Goal: Information Seeking & Learning: Learn about a topic

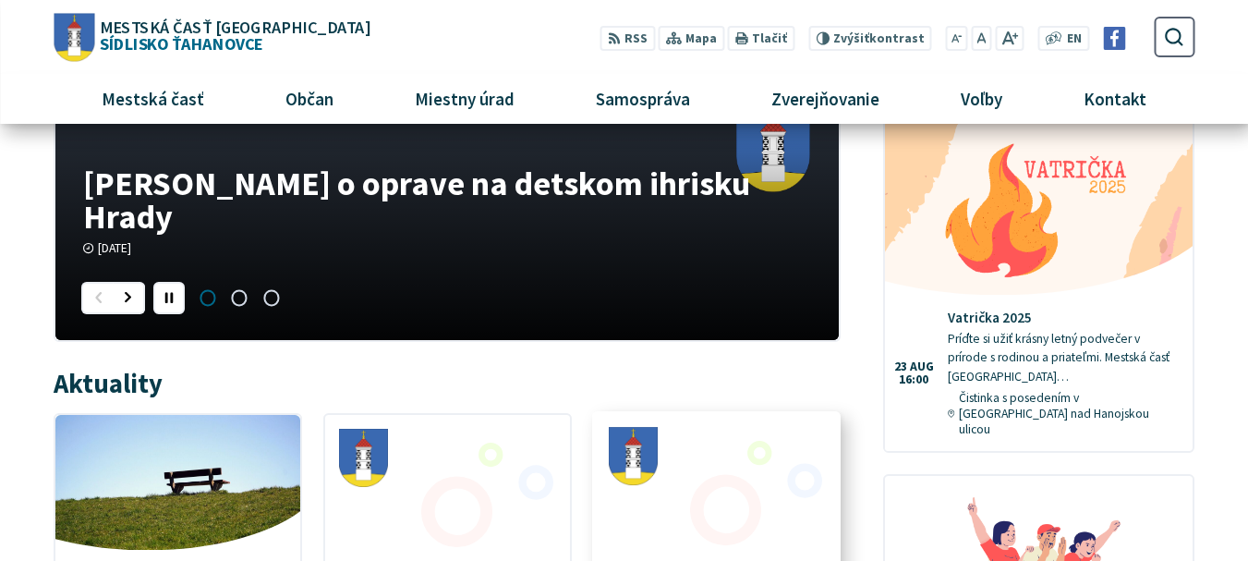
scroll to position [623, 0]
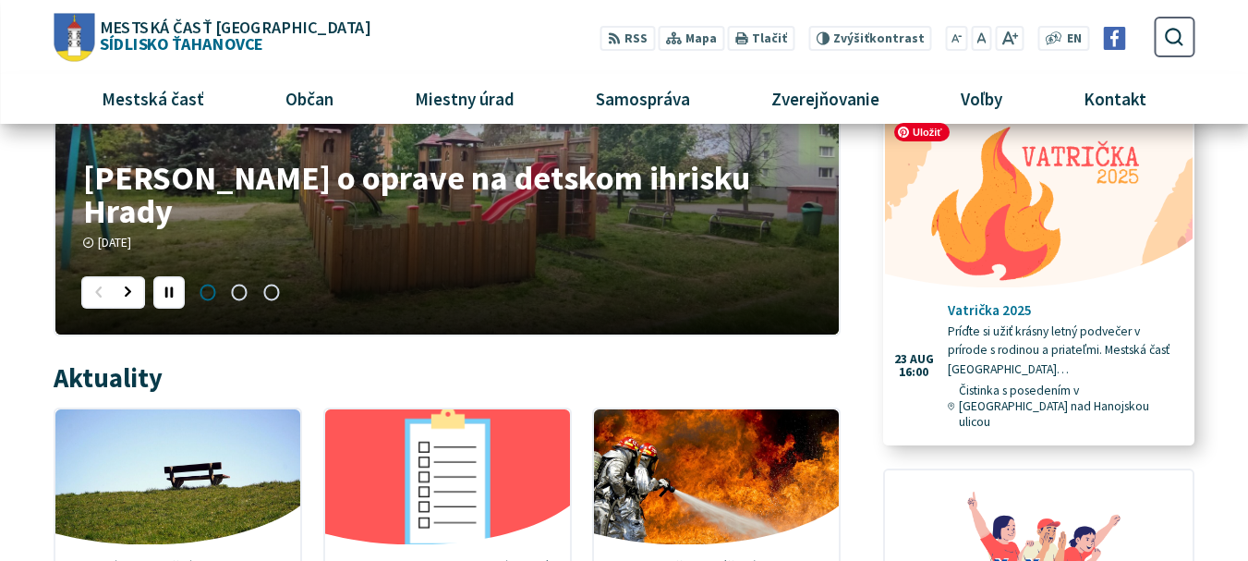
click at [1118, 211] on img at bounding box center [1039, 200] width 354 height 202
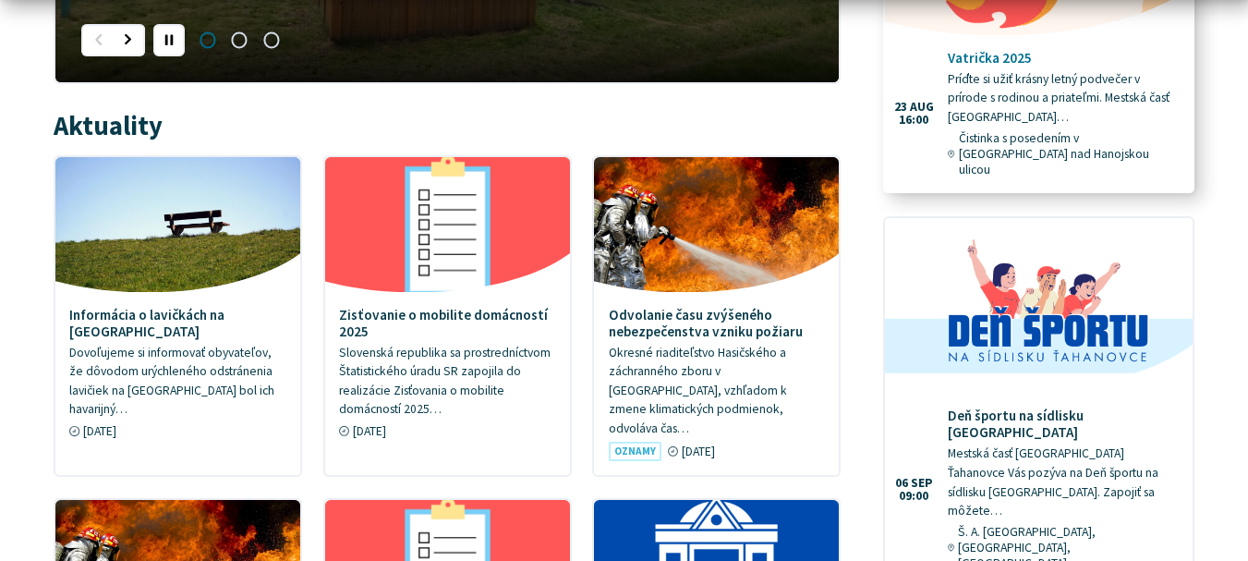
scroll to position [1062, 0]
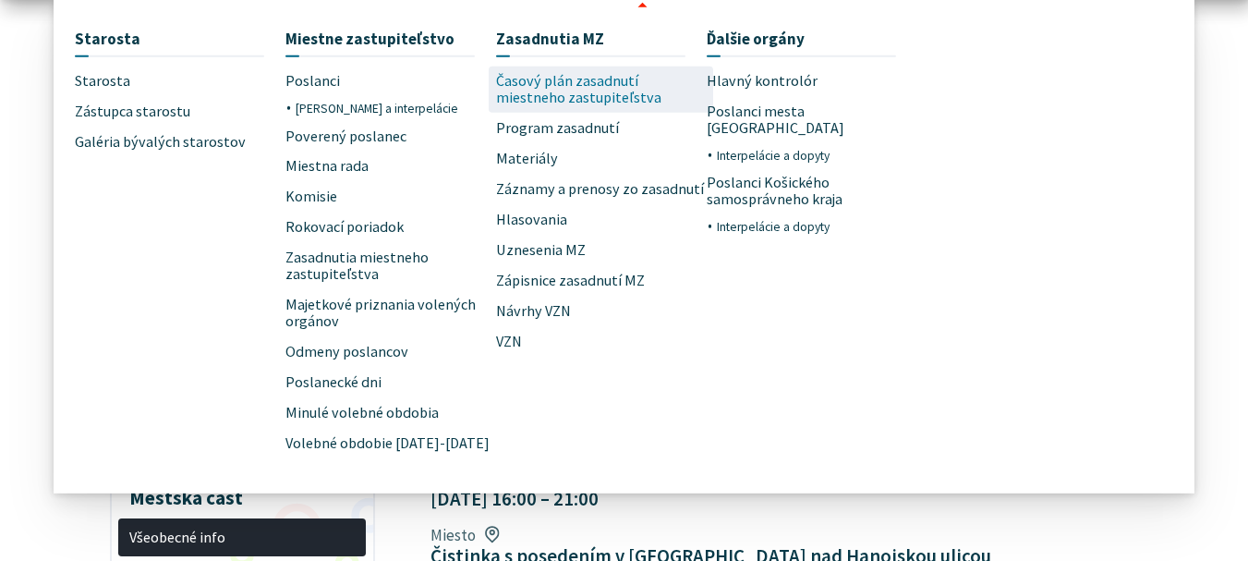
scroll to position [319, 0]
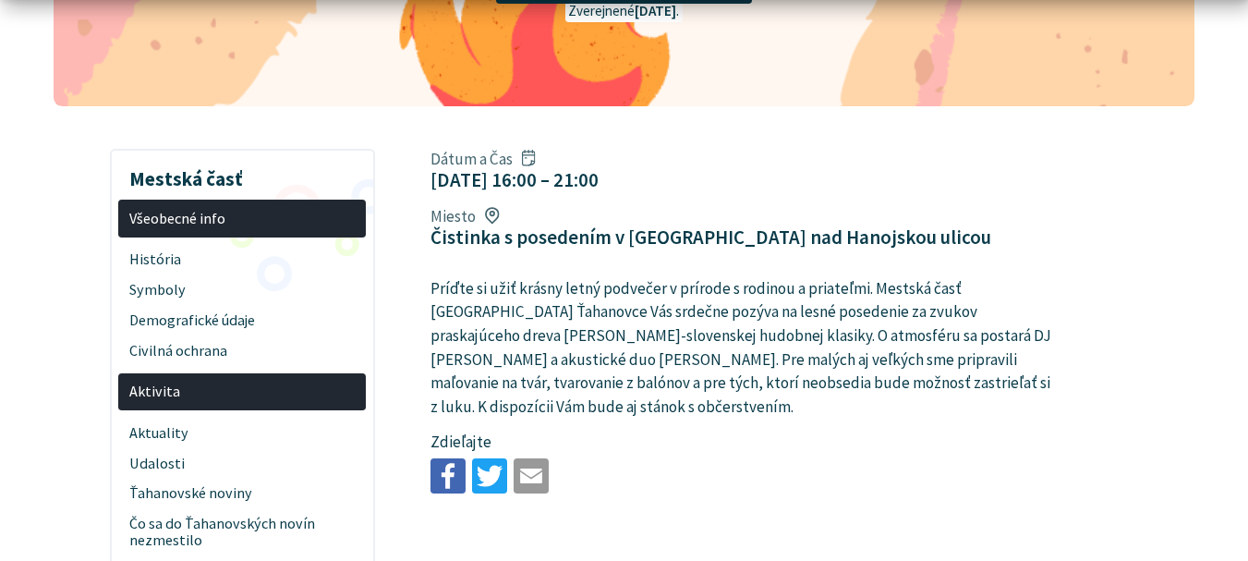
click at [496, 290] on p "Príďte si užiť krásny letný podvečer v prírode s rodinou a priateľmi. Mestská č…" at bounding box center [741, 348] width 623 height 142
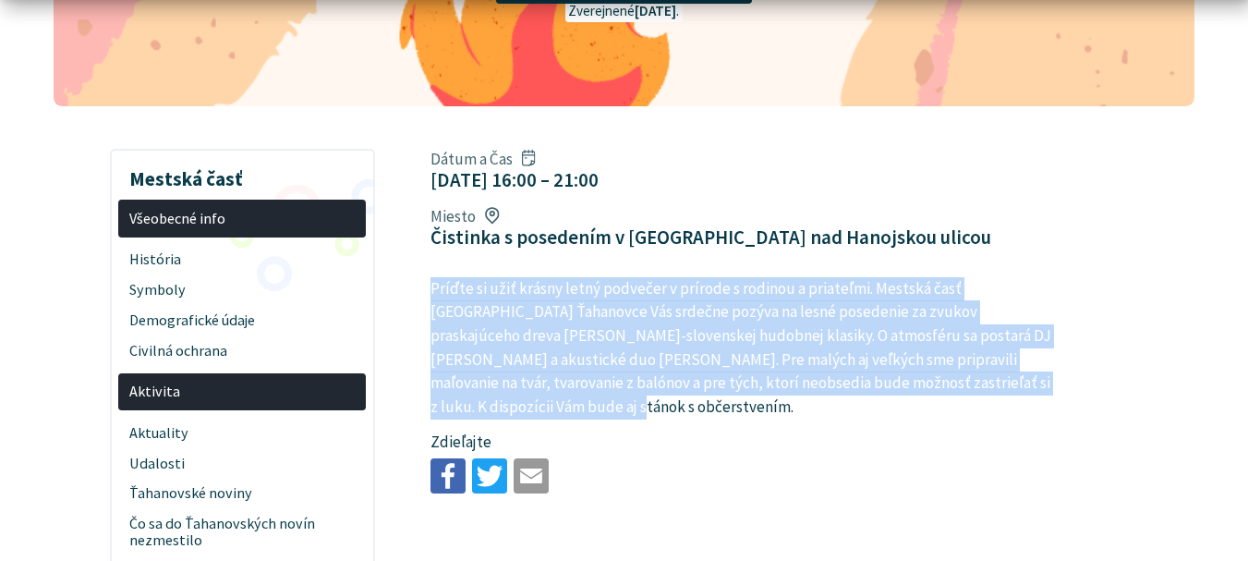
drag, startPoint x: 426, startPoint y: 272, endPoint x: 1077, endPoint y: 381, distance: 660.0
click at [1077, 381] on article "Dátum a Čas 23. aug 2025 16:00 – 21:00 Miesto Čistinka s posedením v Ťahanovsko…" at bounding box center [812, 320] width 819 height 358
click at [1075, 379] on article "Dátum a Čas 23. aug 2025 16:00 – 21:00 Miesto Čistinka s posedením v Ťahanovsko…" at bounding box center [812, 320] width 819 height 358
click at [1039, 378] on p "Príďte si užiť krásny letný podvečer v prírode s rodinou a priateľmi. Mestská č…" at bounding box center [741, 348] width 623 height 142
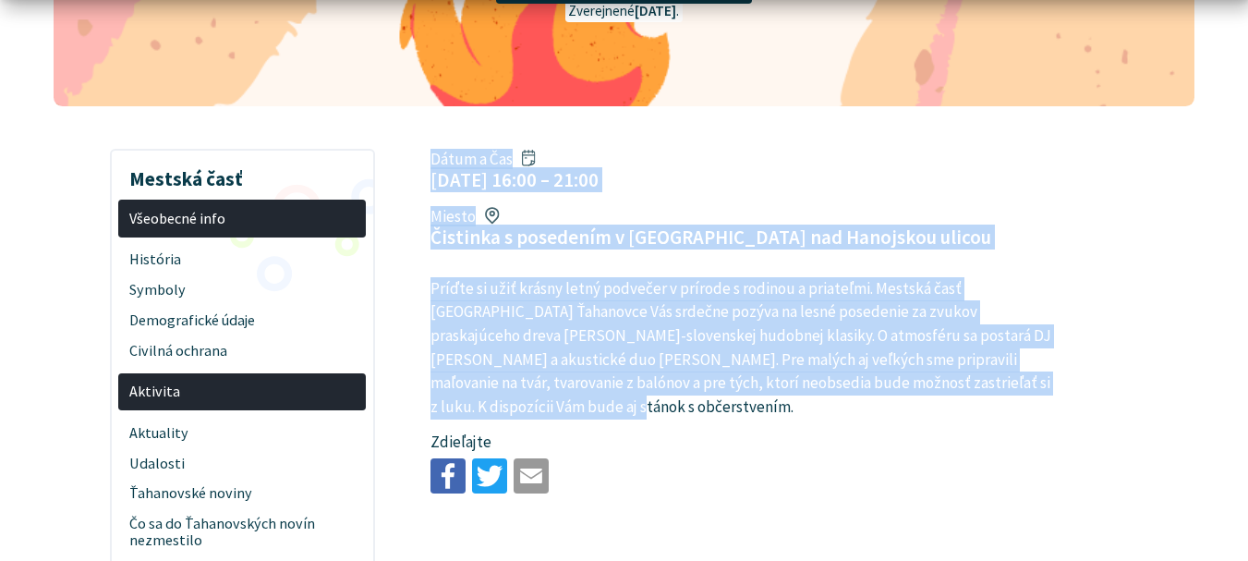
drag, startPoint x: 419, startPoint y: 148, endPoint x: 1078, endPoint y: 384, distance: 699.7
click at [1078, 384] on article "Dátum a Čas 23. aug 2025 16:00 – 21:00 Miesto Čistinka s posedením v Ťahanovsko…" at bounding box center [812, 320] width 819 height 358
copy article "Dátum a Čas 23. aug 2025 16:00 – 21:00 Miesto Čistinka s posedením v Ťahanovsko…"
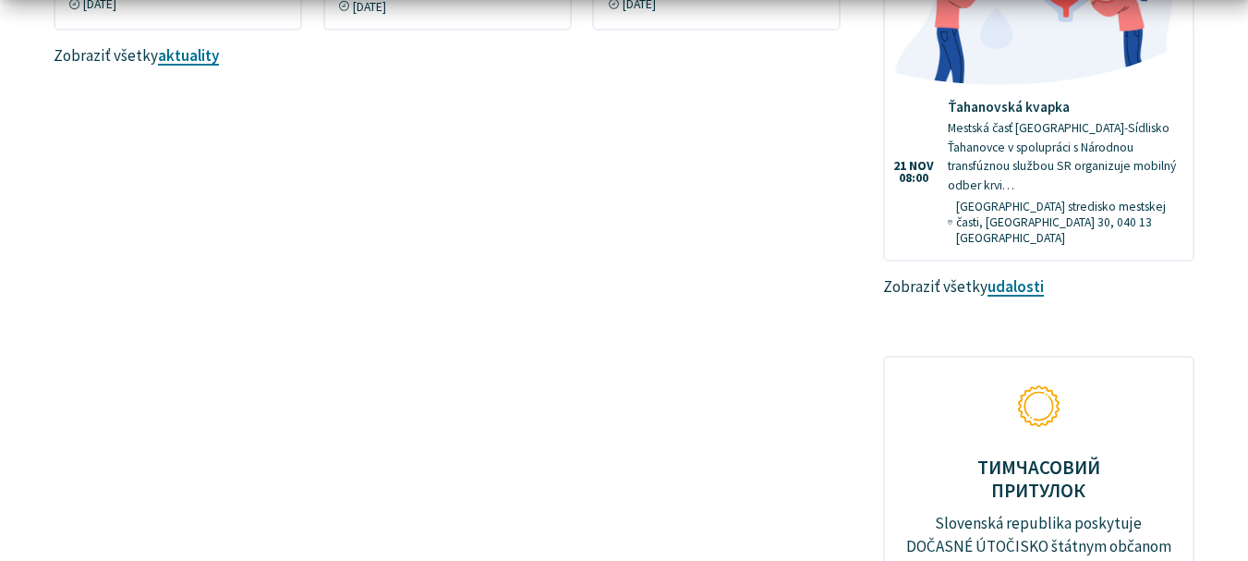
scroll to position [1967, 0]
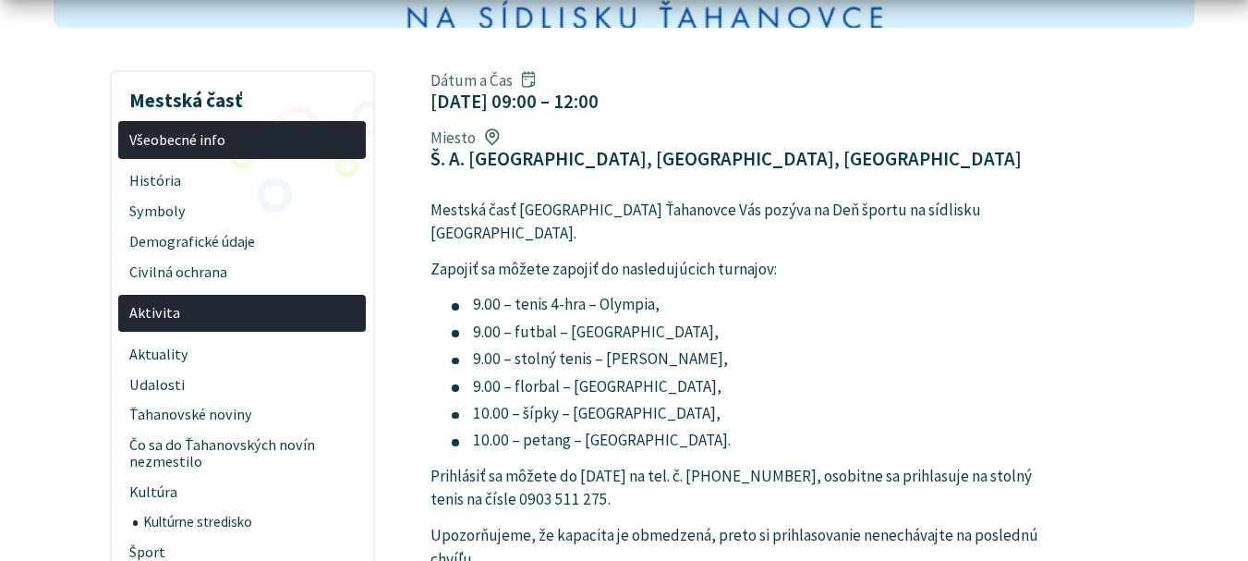
scroll to position [401, 0]
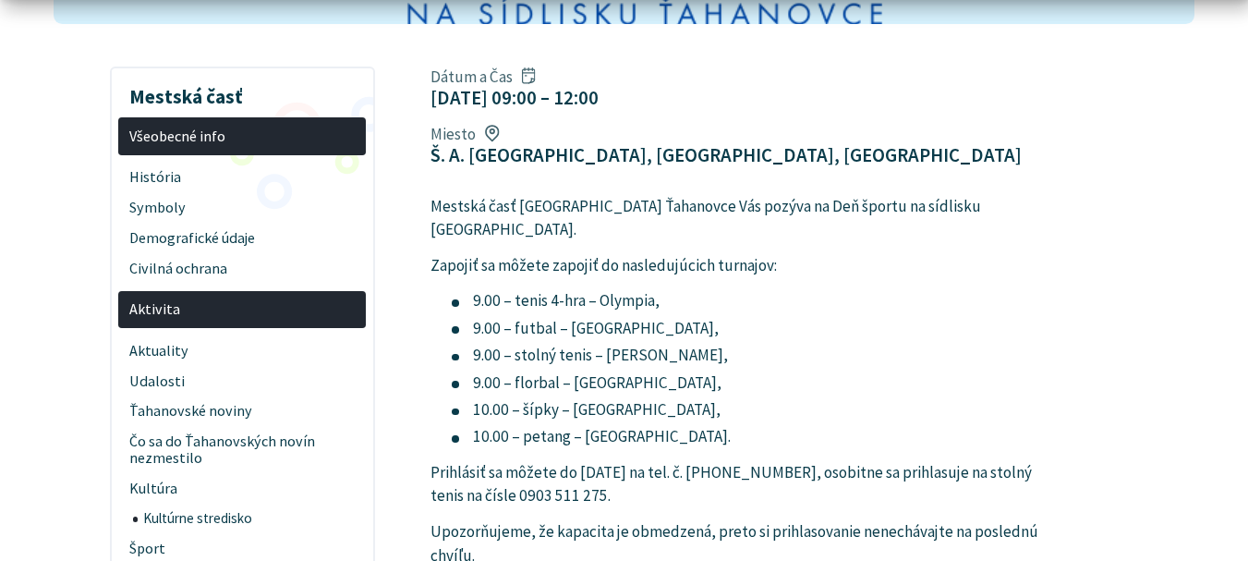
click at [471, 195] on p "Mestská časť Košice-Sídlisko Ťahanovce Vás pozýva na Deň športu na sídlisku Ťah…" at bounding box center [741, 218] width 623 height 47
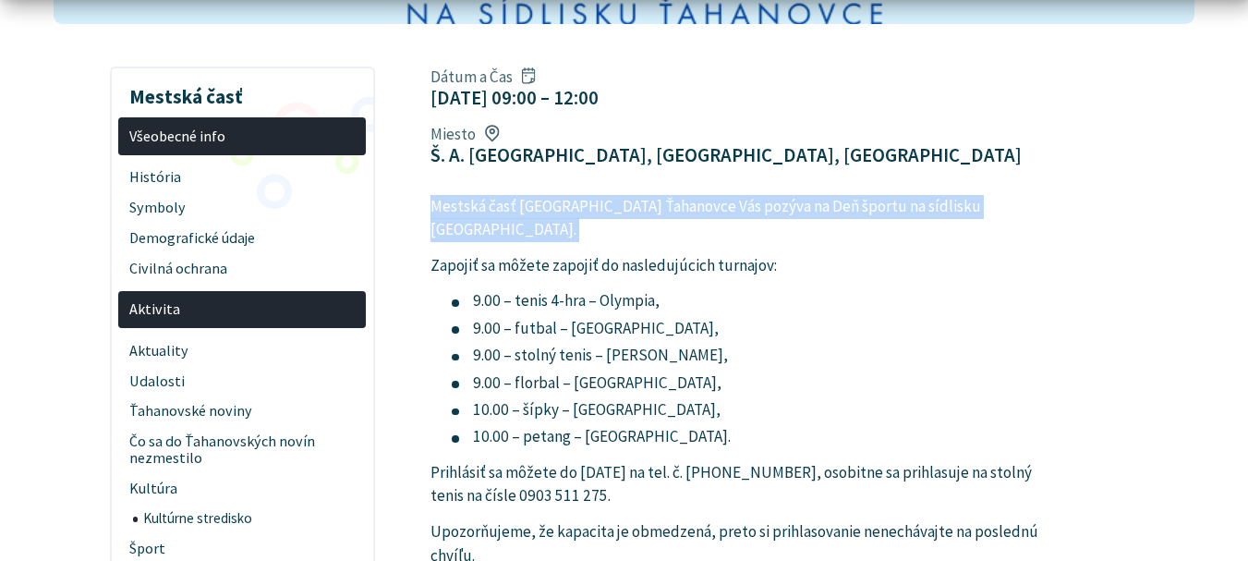
click at [471, 195] on p "Mestská časť Košice-Sídlisko Ťahanovce Vás pozýva na Deň športu na sídlisku Ťah…" at bounding box center [741, 218] width 623 height 47
copy article "Mestská časť Košice-Sídlisko Ťahanovce Vás pozýva na Deň športu na sídlisku Ťah…"
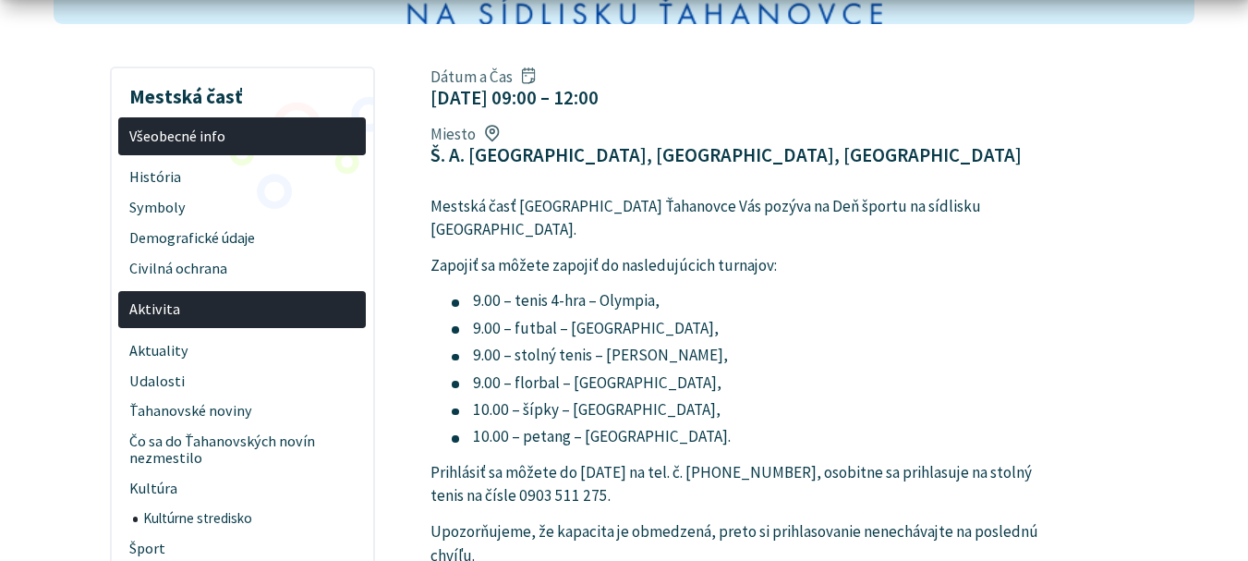
click at [571, 289] on li "9.00 – tenis 4-hra – Olympia," at bounding box center [753, 301] width 602 height 24
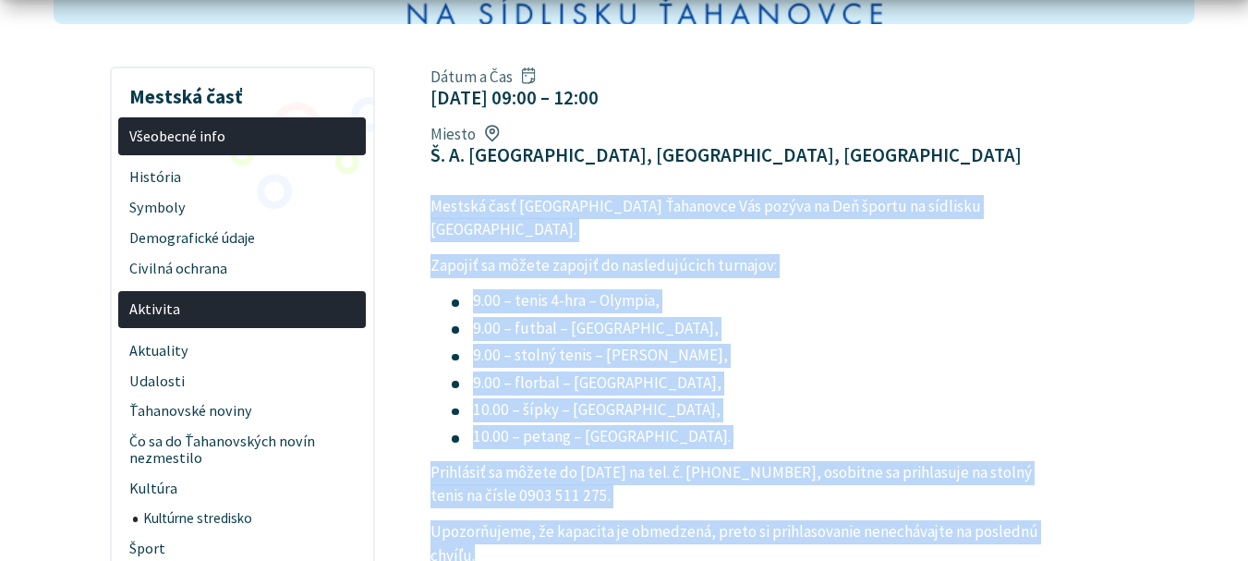
drag, startPoint x: 430, startPoint y: 146, endPoint x: 612, endPoint y: 470, distance: 371.7
copy article "Mestská časť Košice-Sídlisko Ťahanovce Vás pozýva na Deň športu na sídlisku Ťah…"
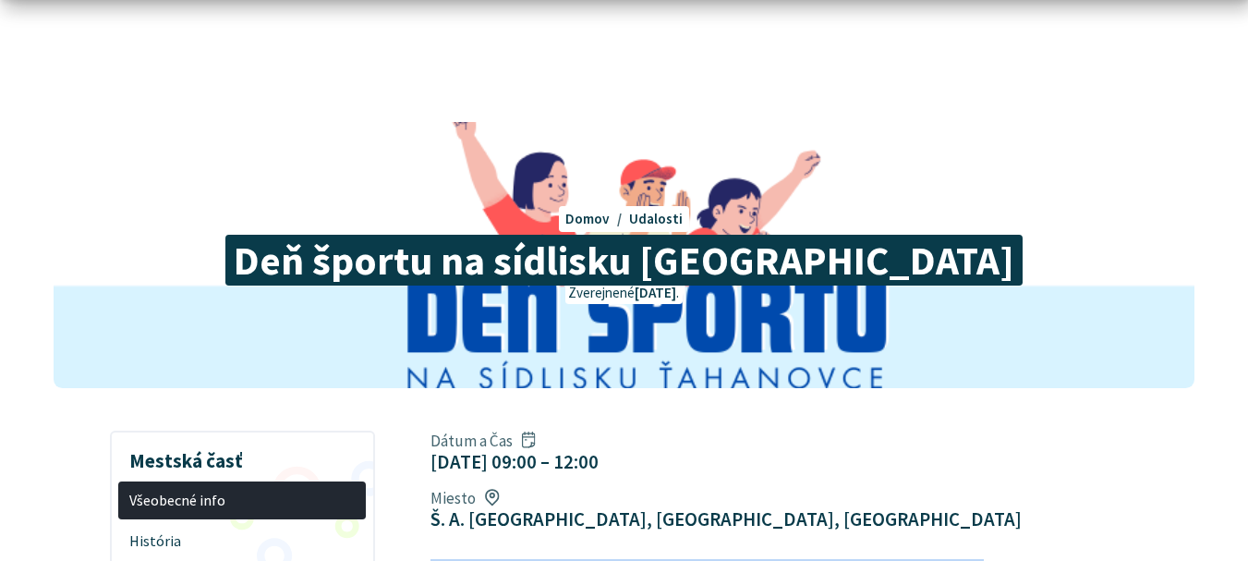
scroll to position [65, 0]
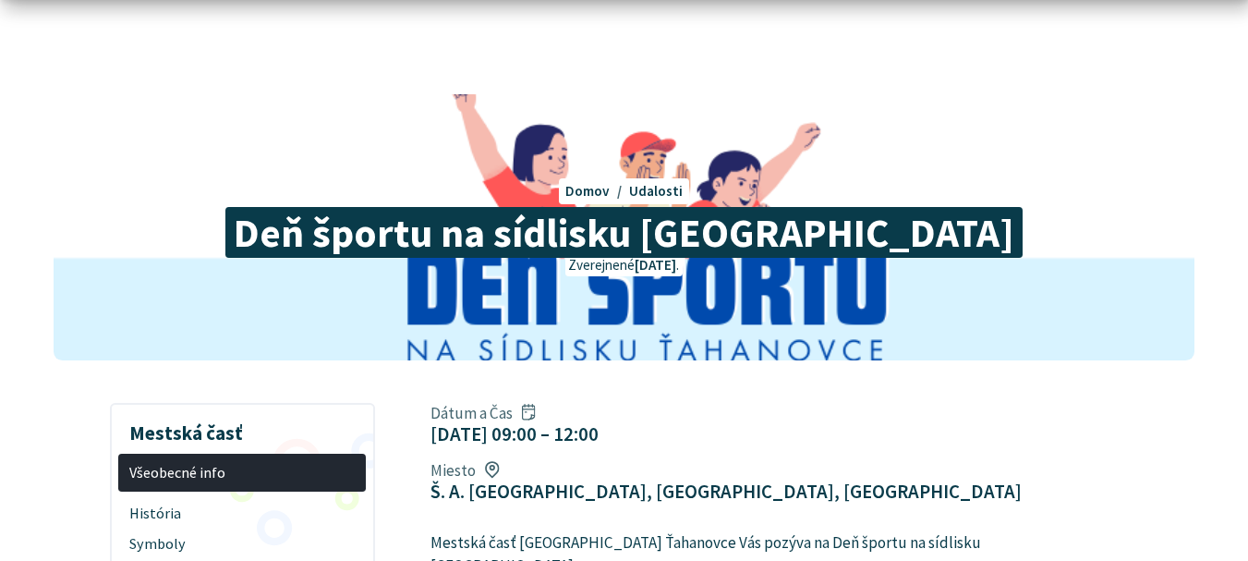
drag, startPoint x: 922, startPoint y: 238, endPoint x: 944, endPoint y: 239, distance: 22.2
click at [944, 239] on h1 "Deň športu na sídlisku [GEOGRAPHIC_DATA]" at bounding box center [623, 233] width 877 height 44
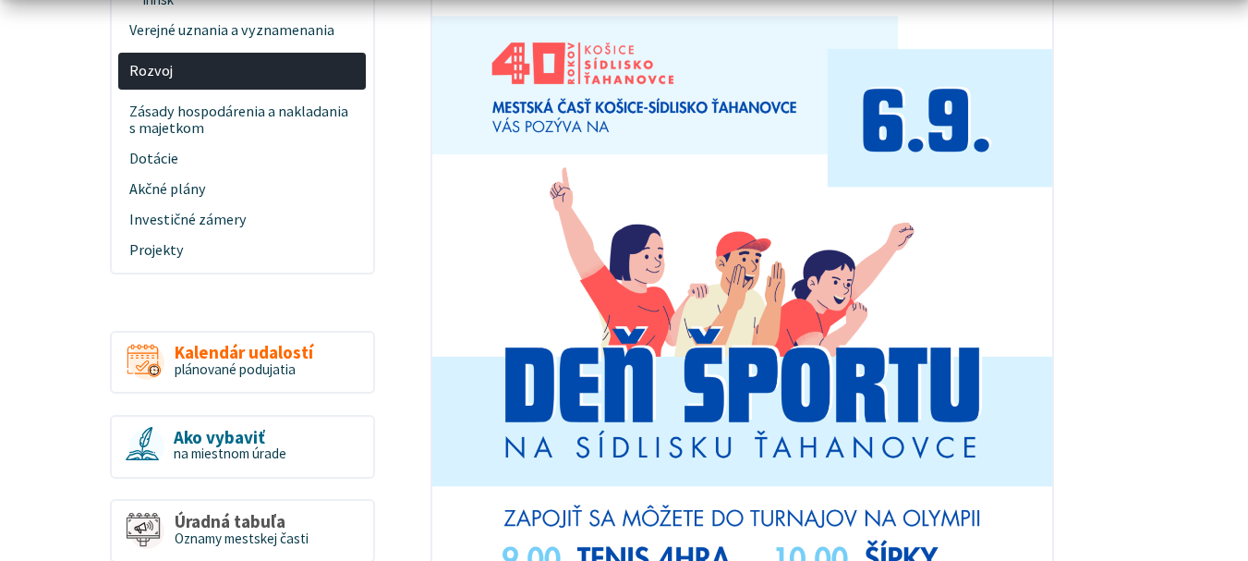
scroll to position [991, 0]
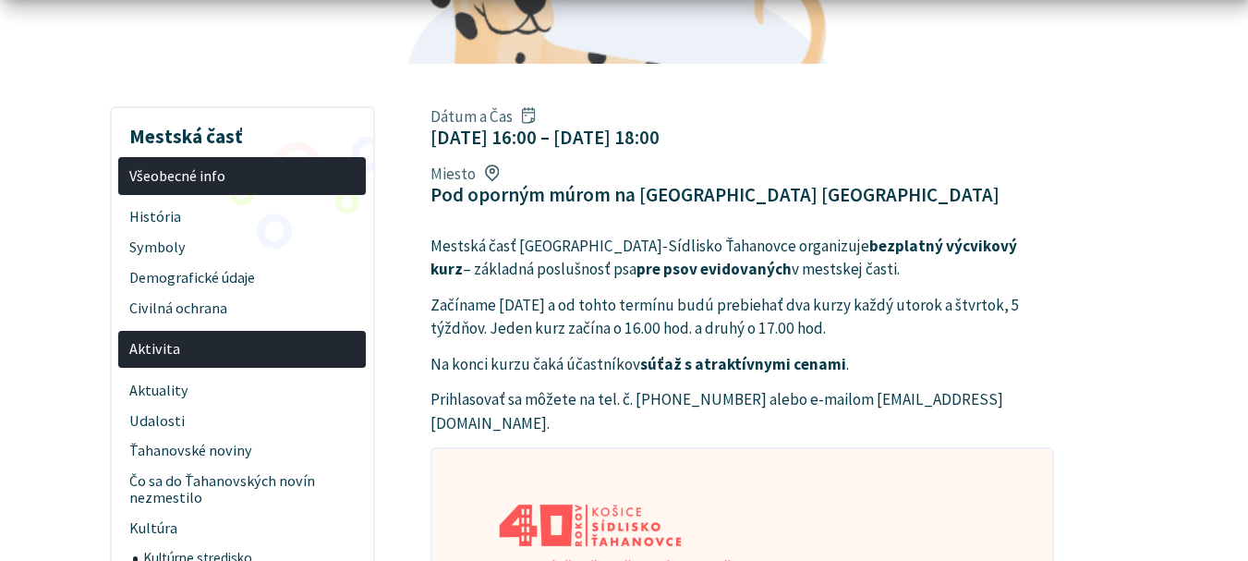
scroll to position [364, 0]
